Goal: Task Accomplishment & Management: Complete application form

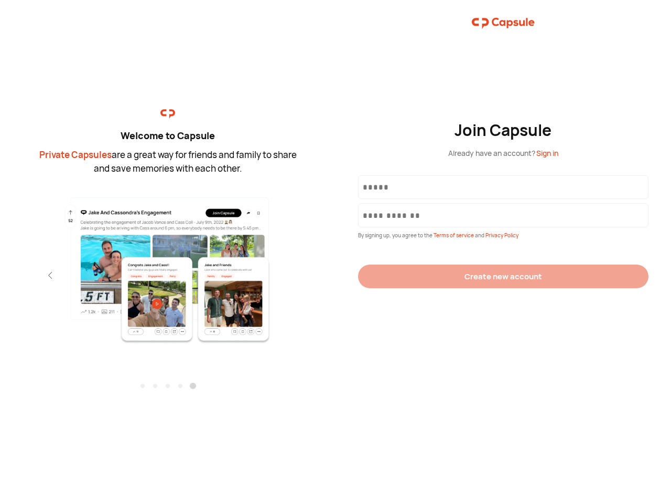
click at [336, 252] on div "Join Capsule Already have an account? Sign in By signing up, you agree to the T…" at bounding box center [504, 252] width 336 height 504
click at [168, 266] on img at bounding box center [167, 270] width 229 height 148
click at [0, 275] on div "Welcome to Capsule Private Capsules are a great way for friends and family to s…" at bounding box center [168, 252] width 336 height 504
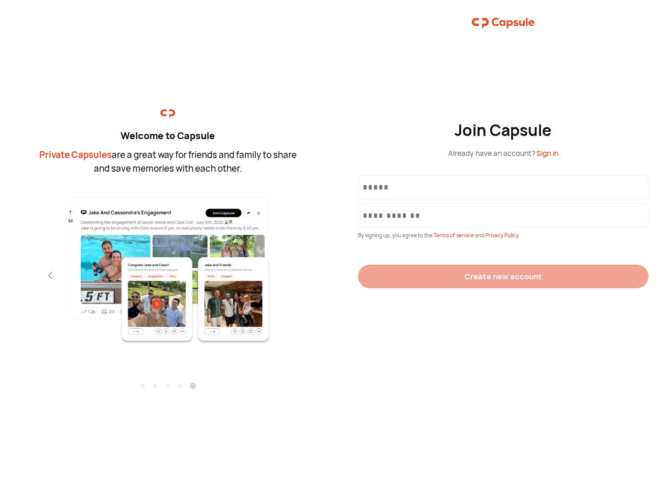
click at [0, 275] on div "Welcome to Capsule Private Capsules are a great way for friends and family to s…" at bounding box center [168, 252] width 336 height 504
click at [31, 275] on div "Welcome to Capsule Private Capsules are a great way for friends and family to s…" at bounding box center [168, 252] width 336 height 504
